Goal: Task Accomplishment & Management: Manage account settings

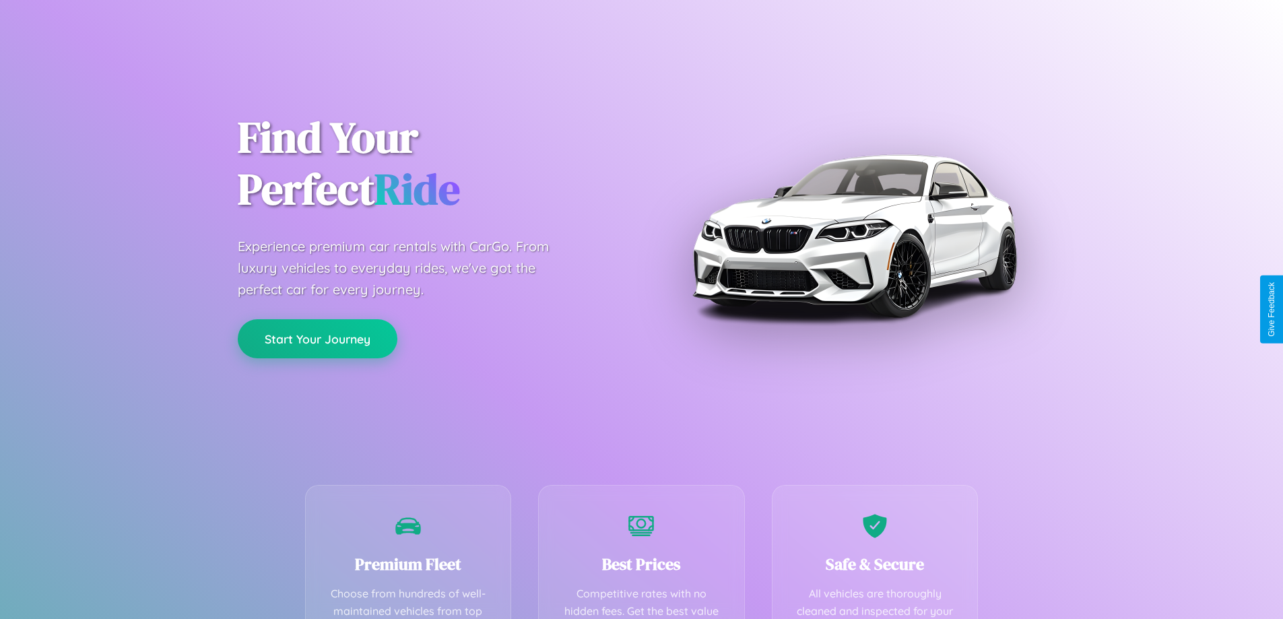
click at [317, 339] on button "Start Your Journey" at bounding box center [318, 338] width 160 height 39
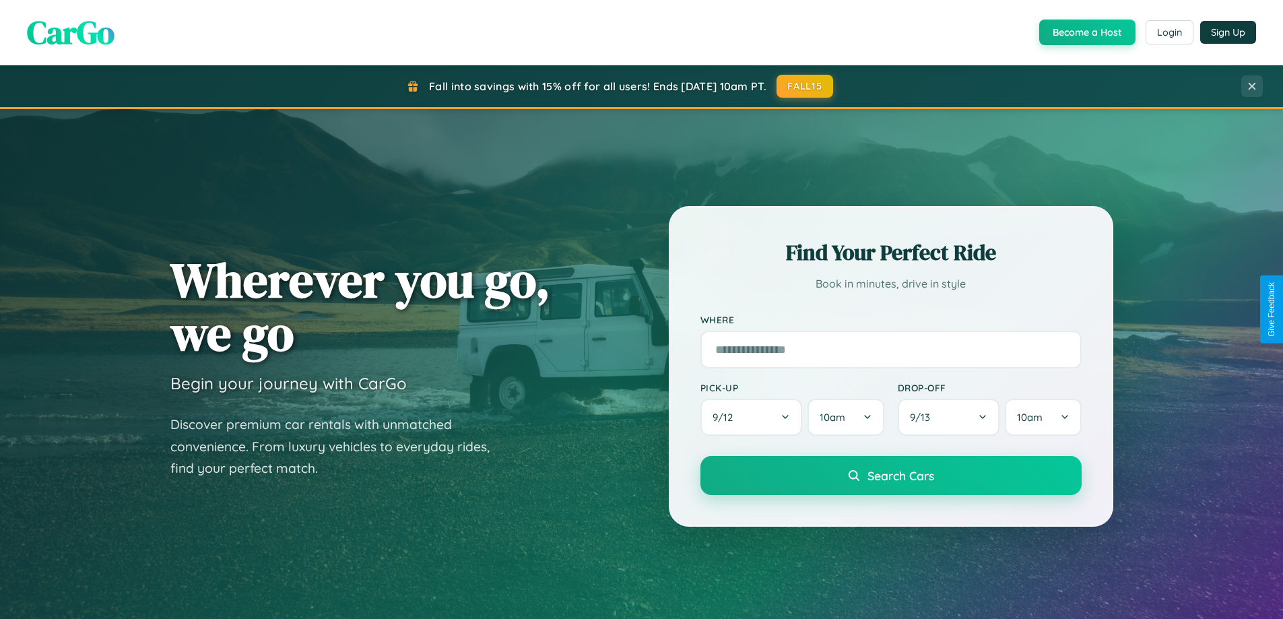
scroll to position [2591, 0]
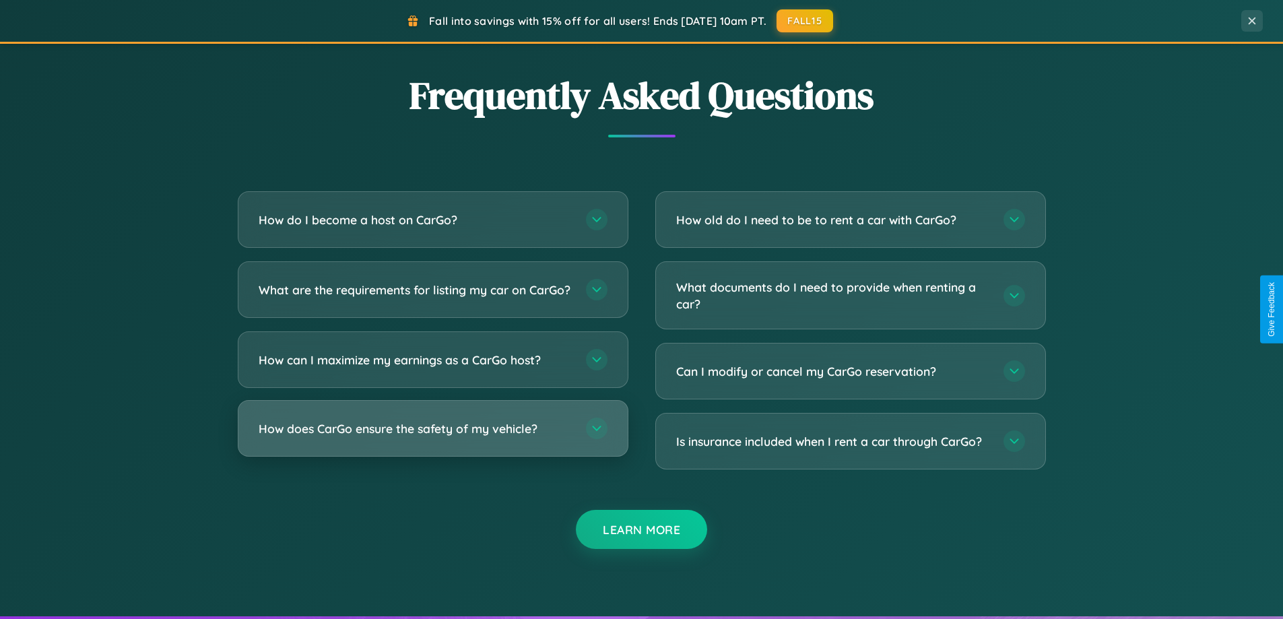
click at [432, 437] on h3 "How does CarGo ensure the safety of my vehicle?" at bounding box center [416, 428] width 314 height 17
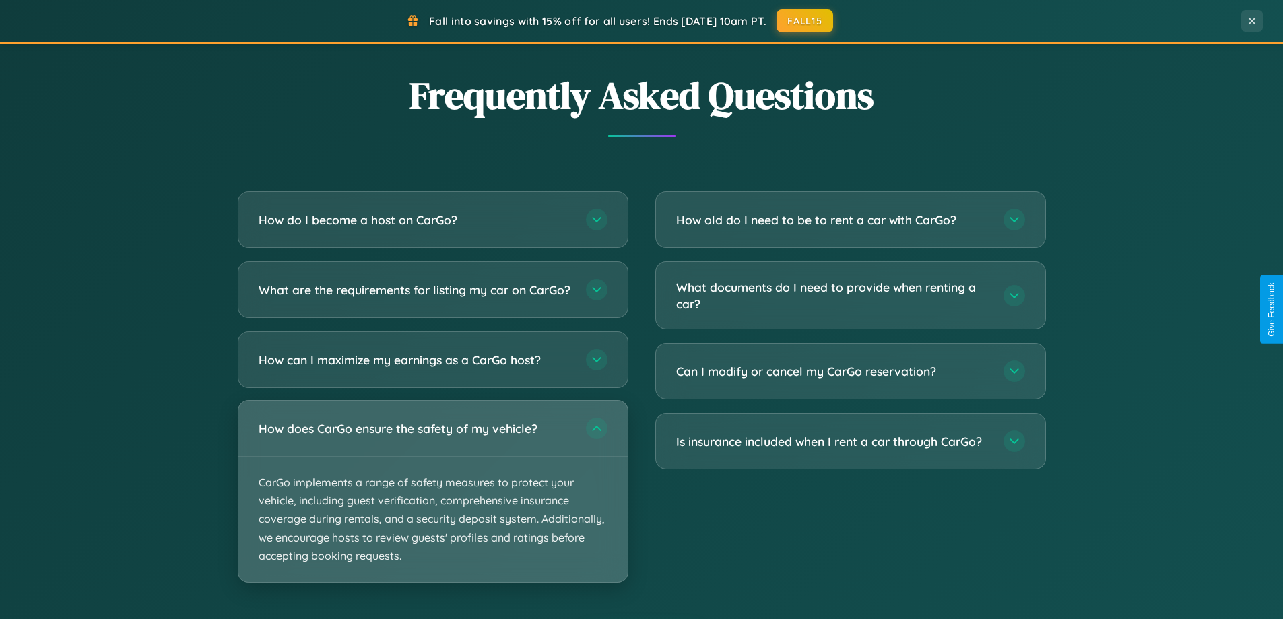
scroll to position [0, 0]
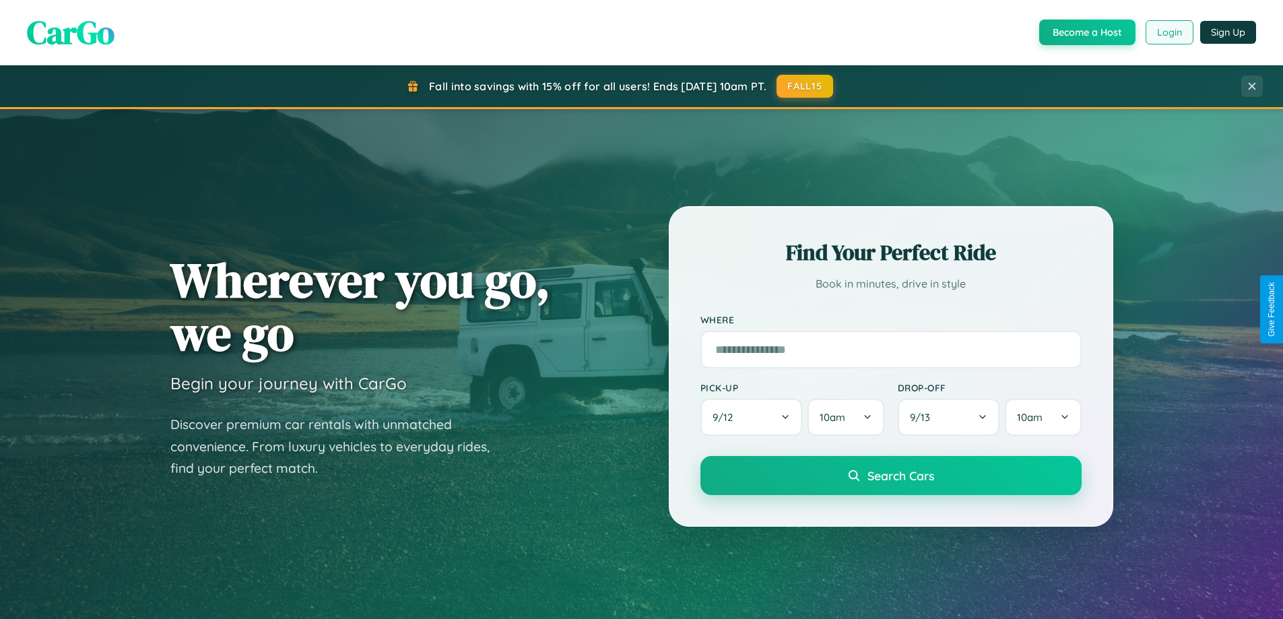
click at [1168, 32] on button "Login" at bounding box center [1170, 32] width 48 height 24
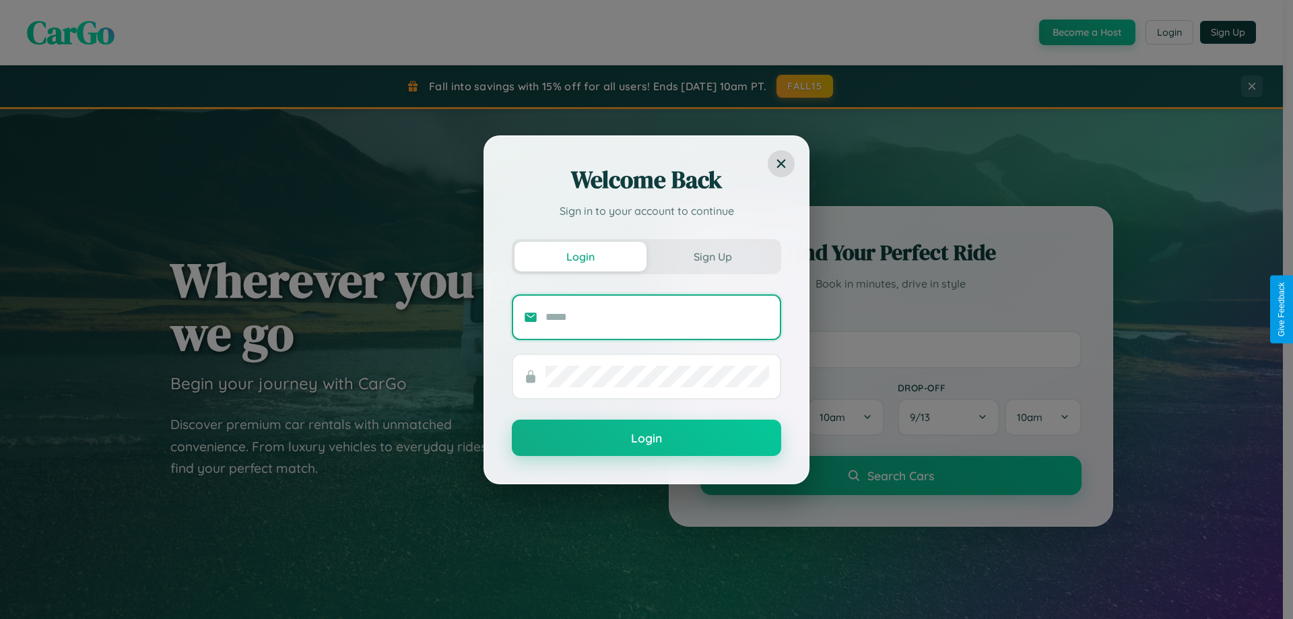
click at [657, 317] on input "text" at bounding box center [658, 317] width 224 height 22
type input "**********"
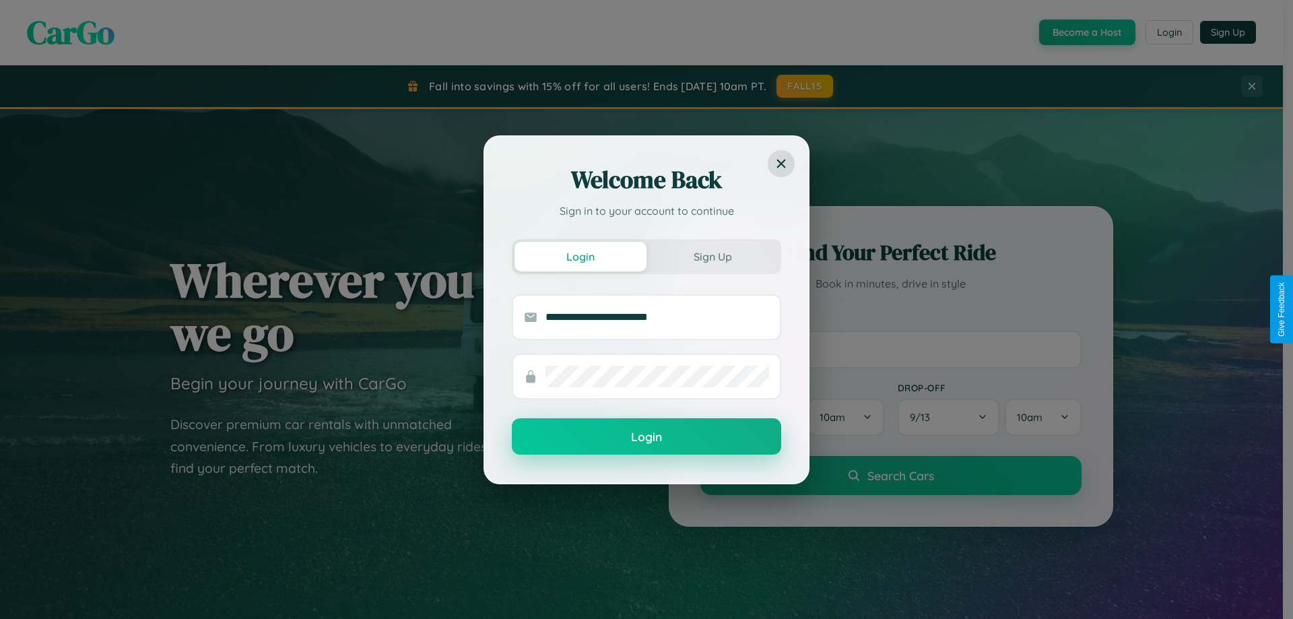
click at [647, 437] on button "Login" at bounding box center [646, 436] width 269 height 36
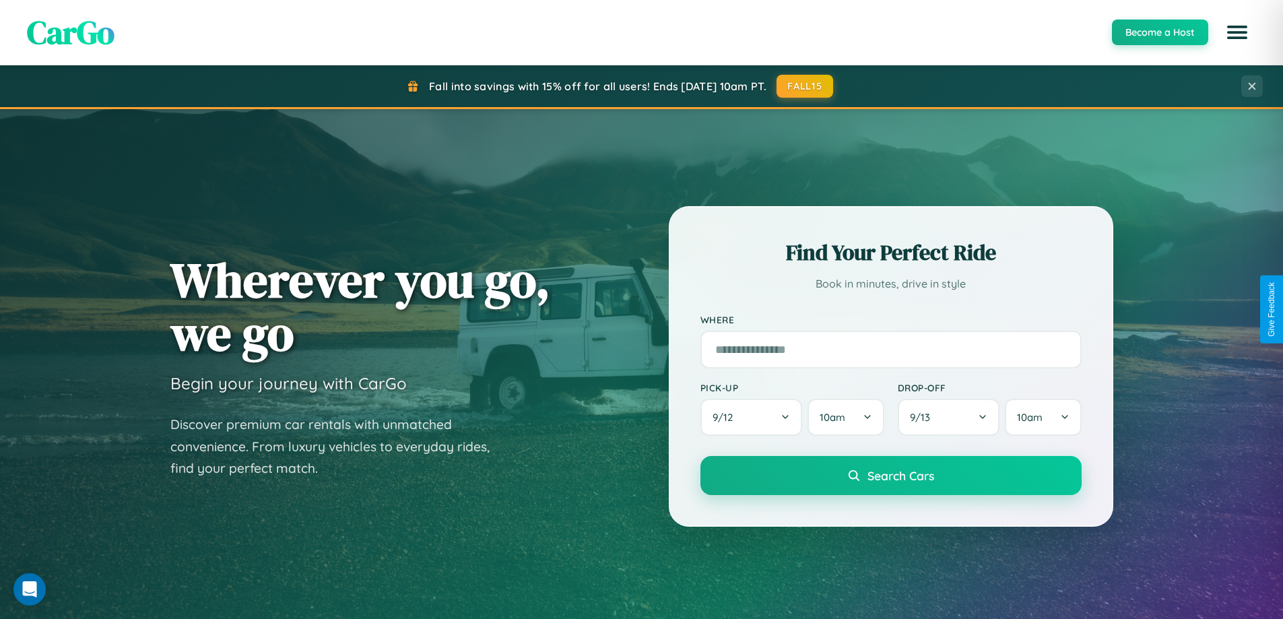
scroll to position [40, 0]
